Goal: Task Accomplishment & Management: Manage account settings

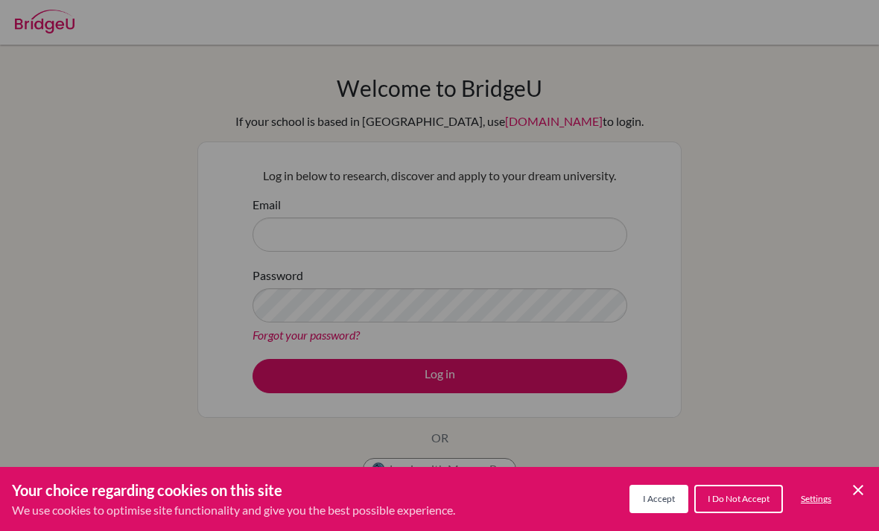
scroll to position [210, 0]
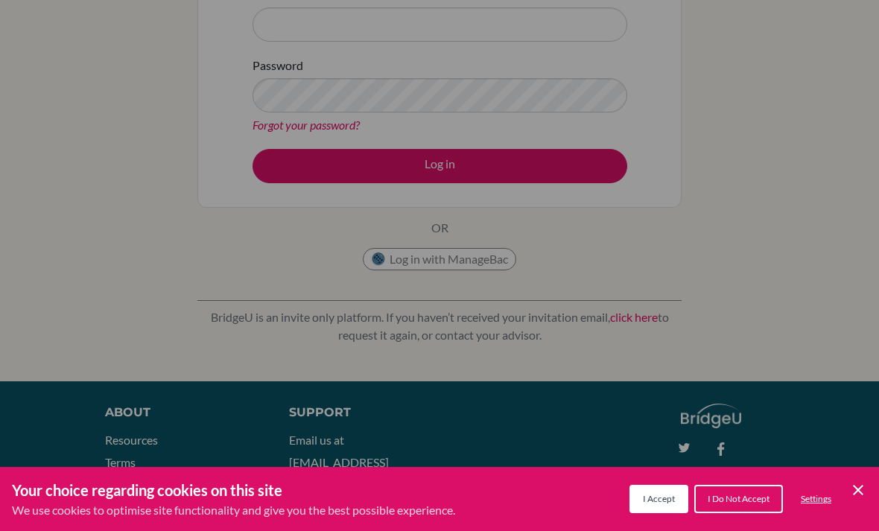
click at [128, 262] on div "Cookie Preferences" at bounding box center [439, 265] width 879 height 531
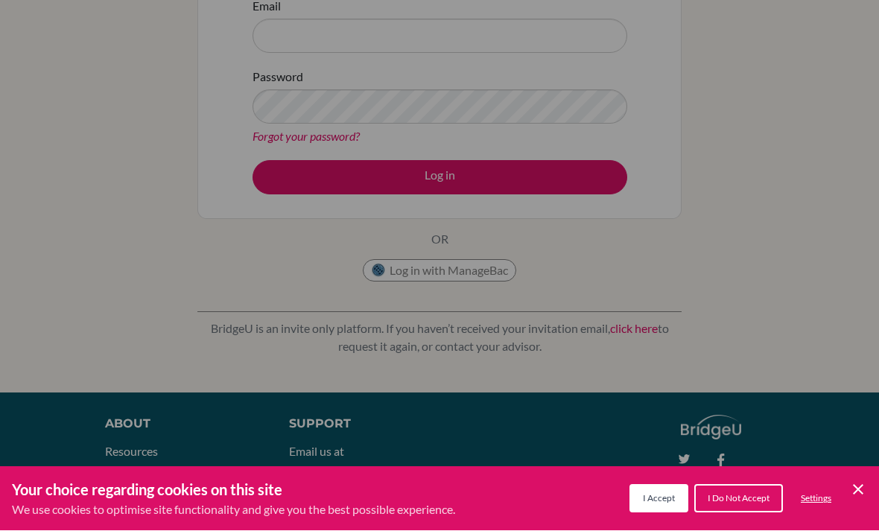
click at [658, 498] on span "I Accept" at bounding box center [659, 498] width 32 height 11
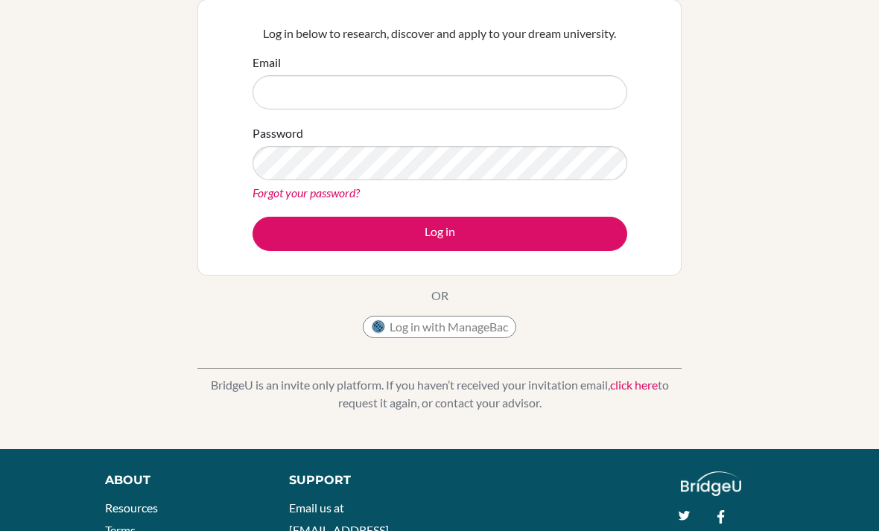
scroll to position [143, 0]
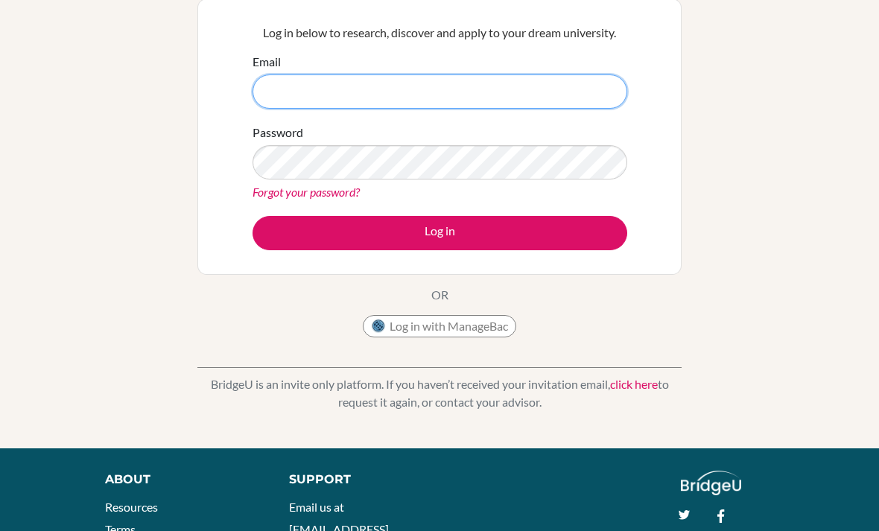
click at [516, 80] on input "Email" at bounding box center [440, 92] width 375 height 34
type input "analu.valladares07@gmail.com"
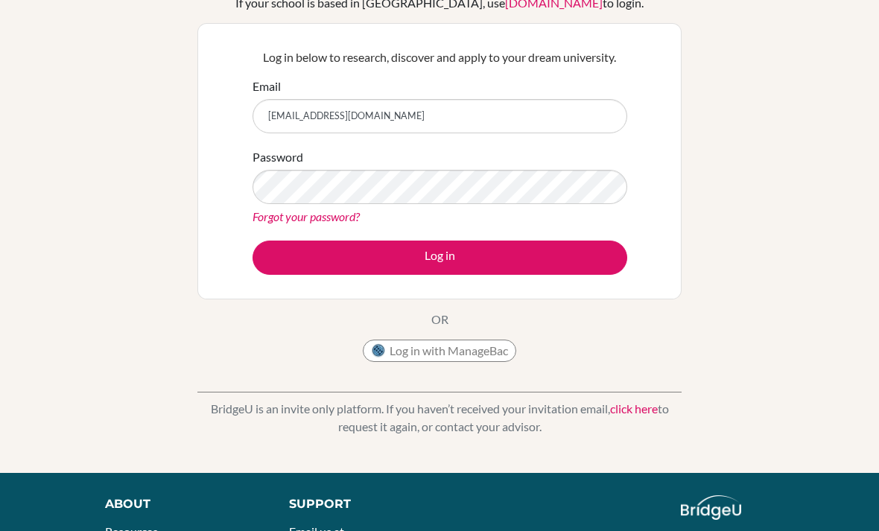
scroll to position [118, 0]
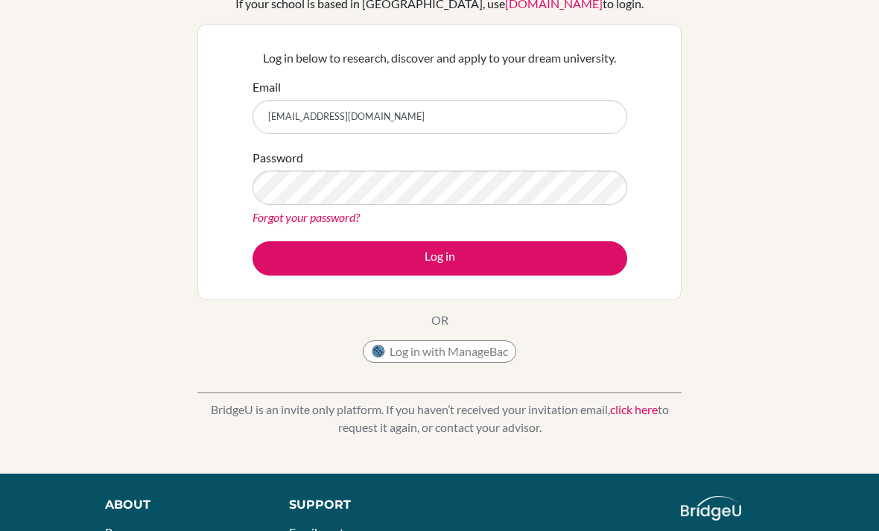
click at [586, 256] on button "Log in" at bounding box center [440, 258] width 375 height 34
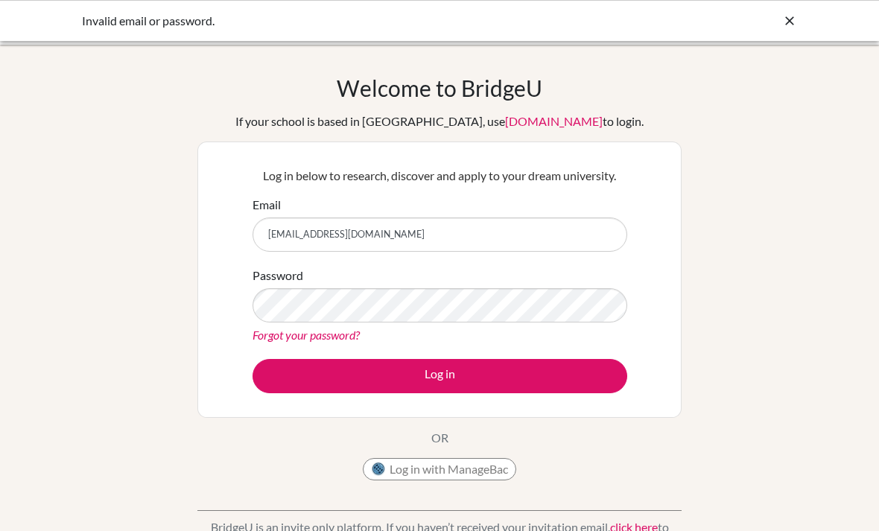
click at [506, 232] on input "analu.valladares07@gmail.com" at bounding box center [440, 235] width 375 height 34
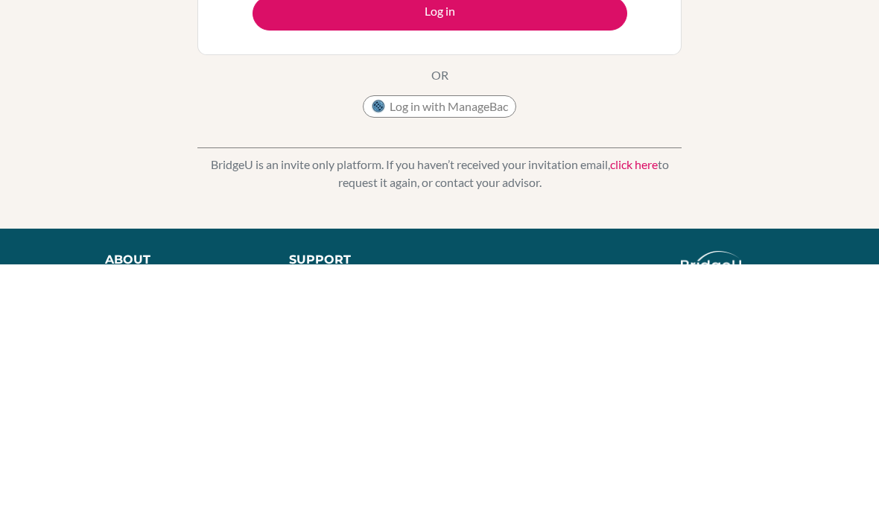
scroll to position [104, 0]
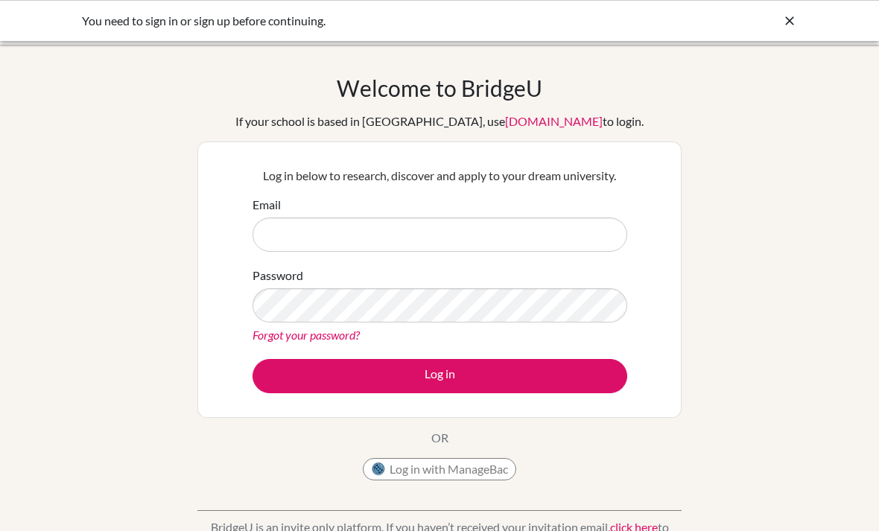
click at [580, 237] on input "Email" at bounding box center [440, 235] width 375 height 34
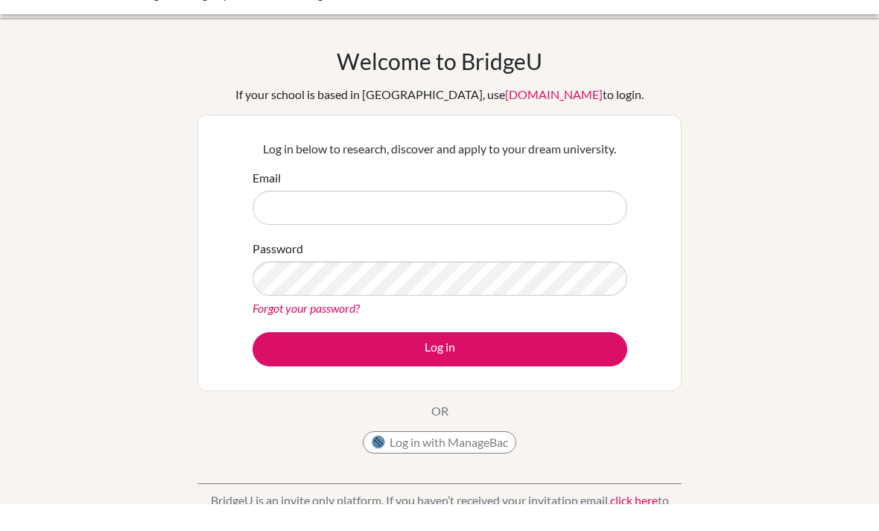
scroll to position [27, 0]
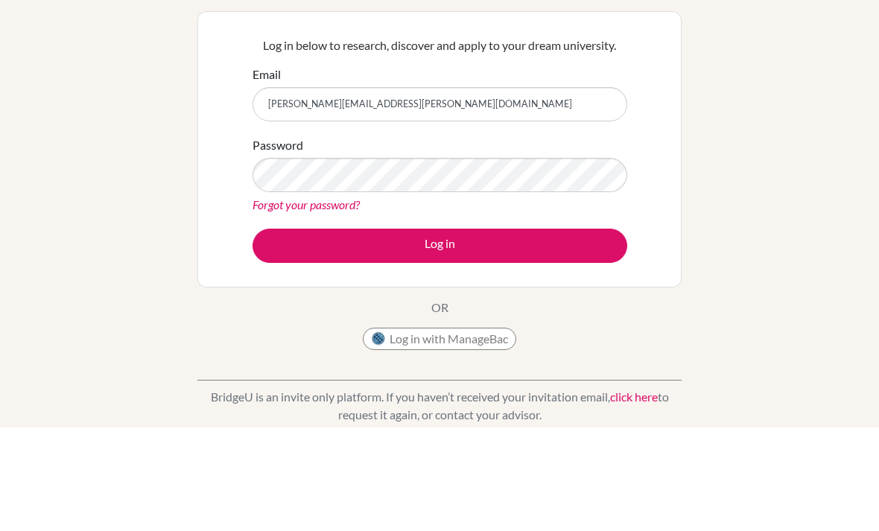
type input "ana.valladares@delcamposchool.org"
click at [552, 224] on form "Email ana.valladares@delcamposchool.org Password Forgot your password? Log in" at bounding box center [440, 267] width 375 height 197
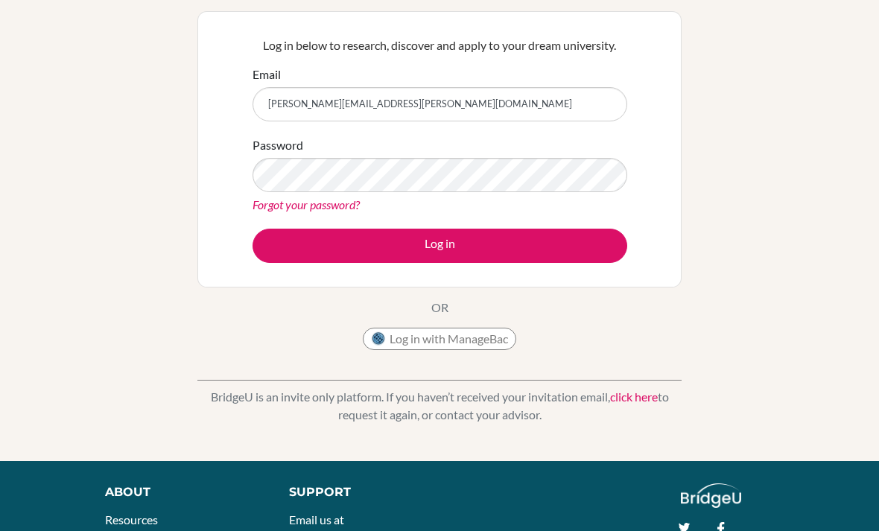
click at [597, 242] on button "Log in" at bounding box center [440, 246] width 375 height 34
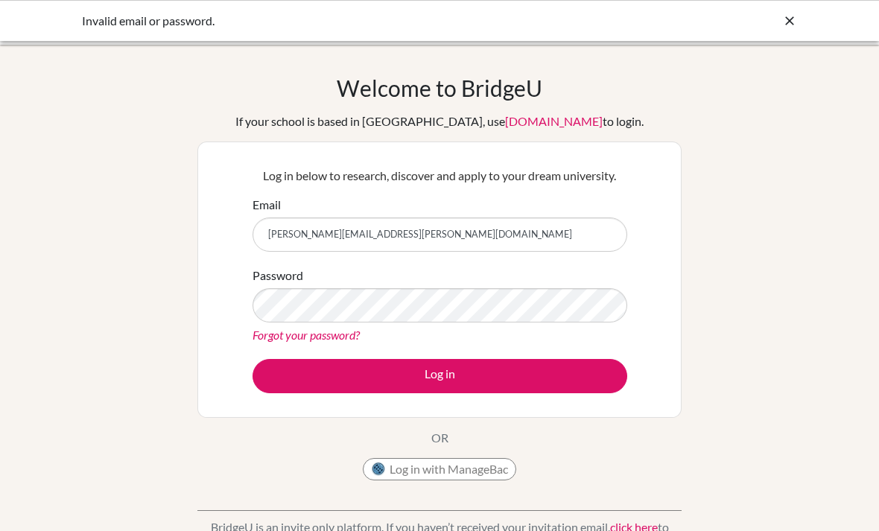
click at [339, 341] on link "Forgot your password?" at bounding box center [306, 335] width 107 height 14
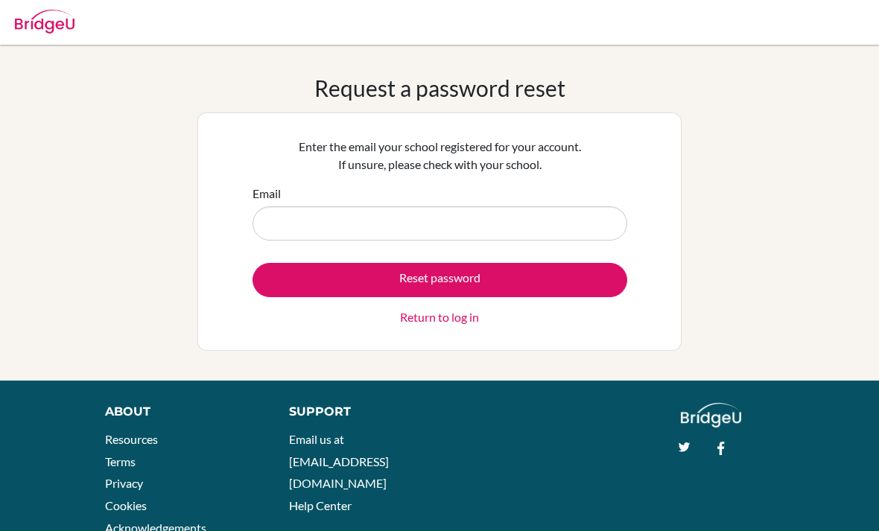
click at [524, 221] on input "Email" at bounding box center [440, 223] width 375 height 34
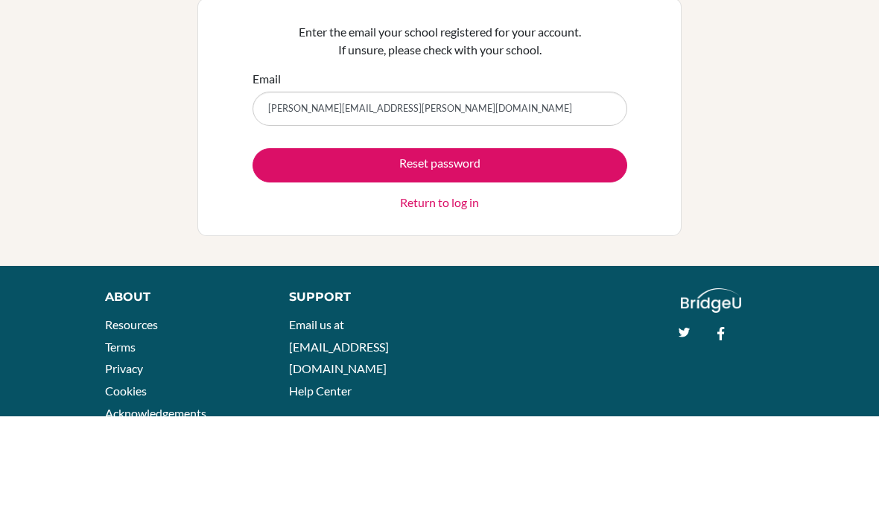
type input "ana.valladares@delcamposchool.org"
click at [514, 263] on button "Reset password" at bounding box center [440, 280] width 375 height 34
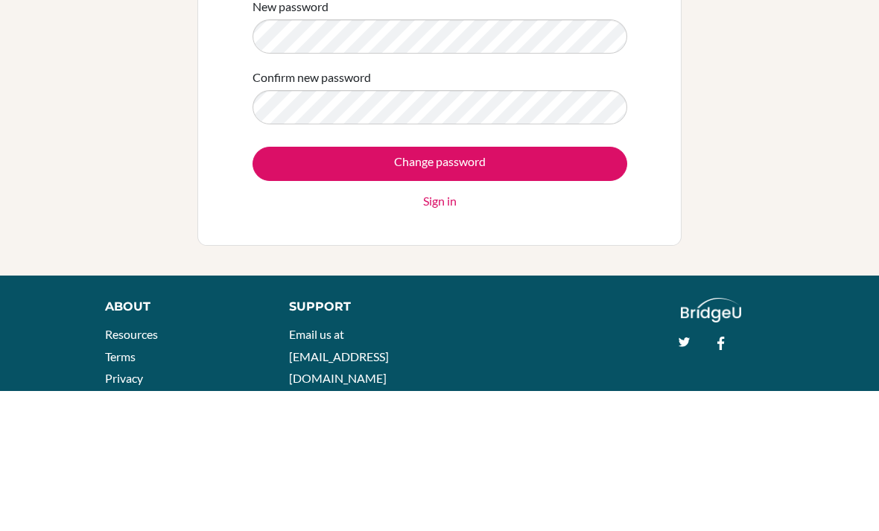
click at [583, 287] on input "Change password" at bounding box center [440, 304] width 375 height 34
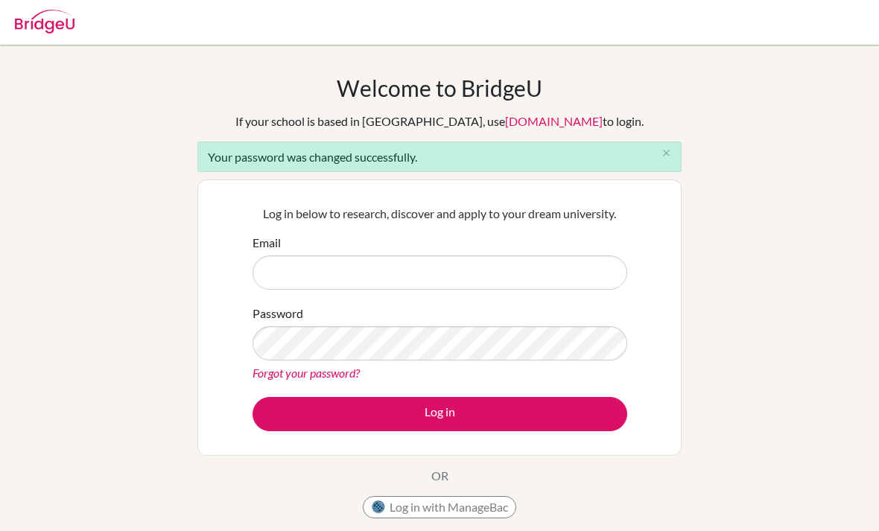
click at [580, 282] on input "Email" at bounding box center [440, 273] width 375 height 34
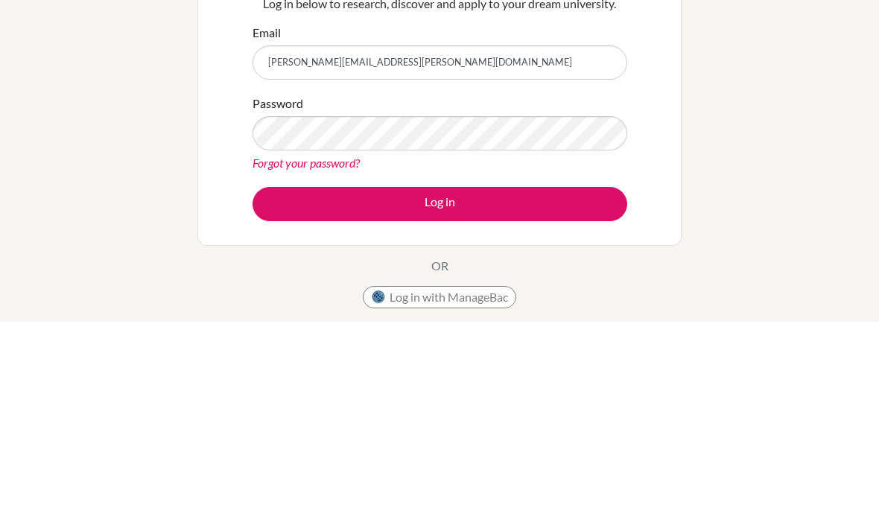
type input "[PERSON_NAME][EMAIL_ADDRESS][PERSON_NAME][DOMAIN_NAME]"
click at [496, 397] on button "Log in" at bounding box center [440, 414] width 375 height 34
